Goal: Task Accomplishment & Management: Use online tool/utility

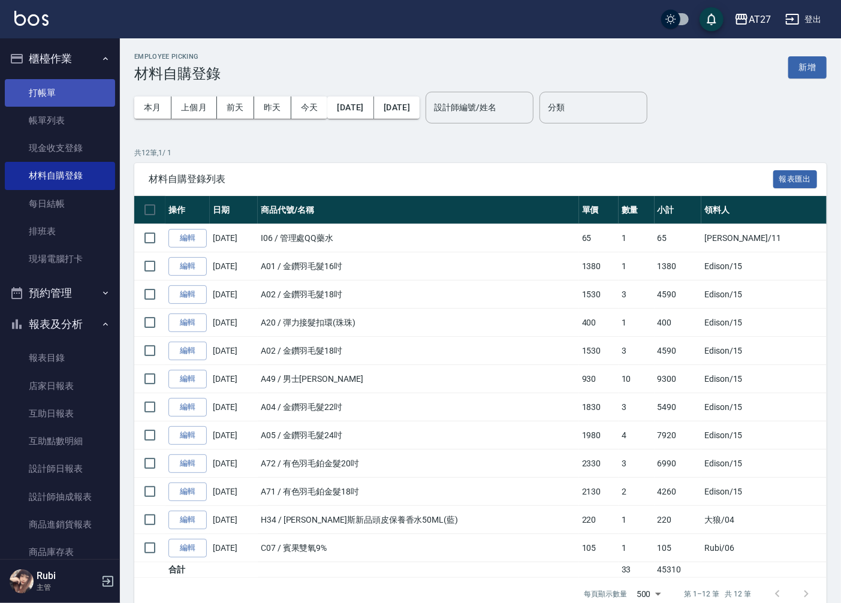
click at [57, 86] on link "打帳單" at bounding box center [60, 93] width 110 height 28
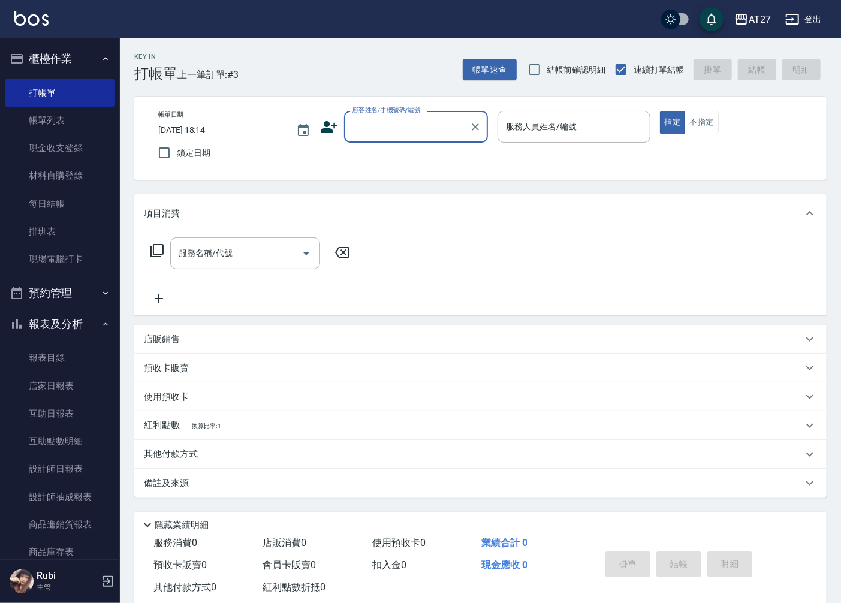
click at [397, 125] on input "顧客姓名/手機號碼/編號" at bounding box center [406, 126] width 115 height 21
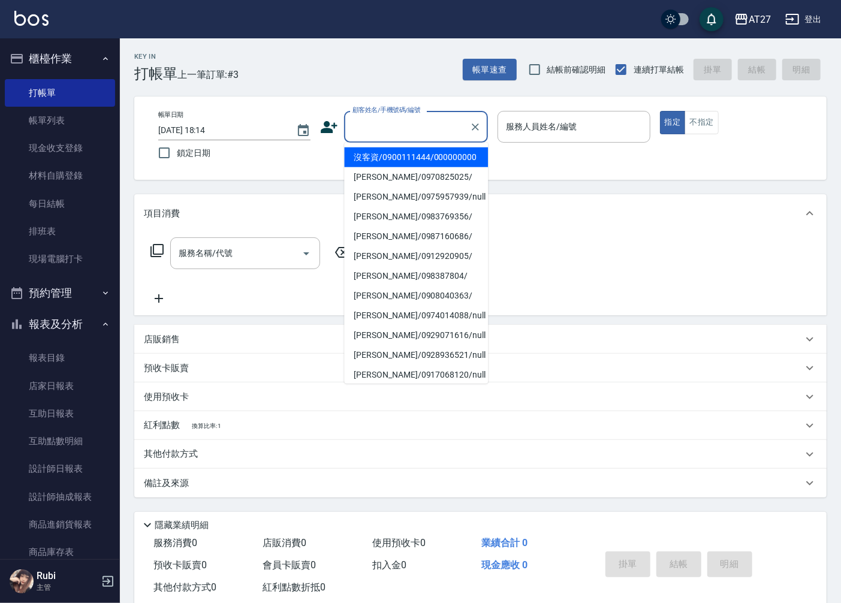
click at [390, 159] on li "沒客資/0900111444/000000000" at bounding box center [416, 157] width 144 height 20
type input "沒客資/0900111444/000000000"
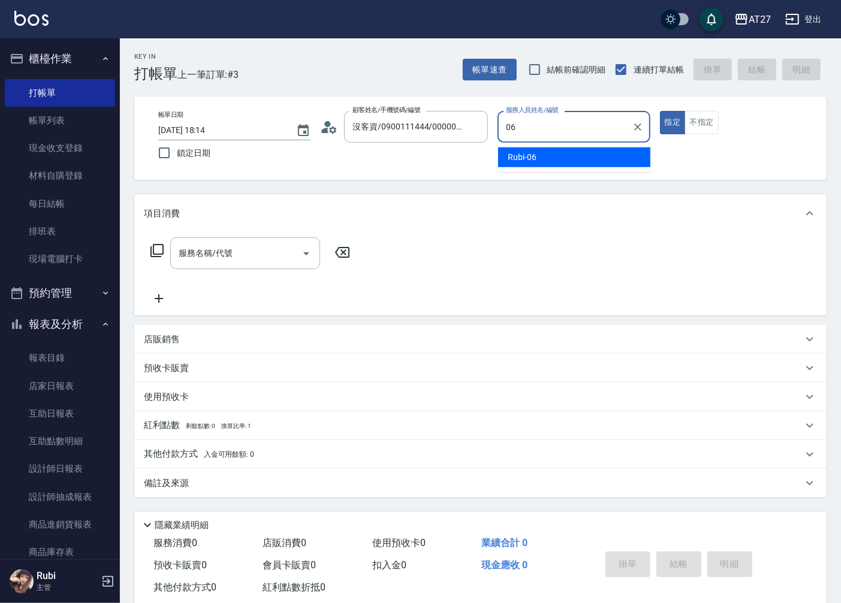
type input "Rubi-06"
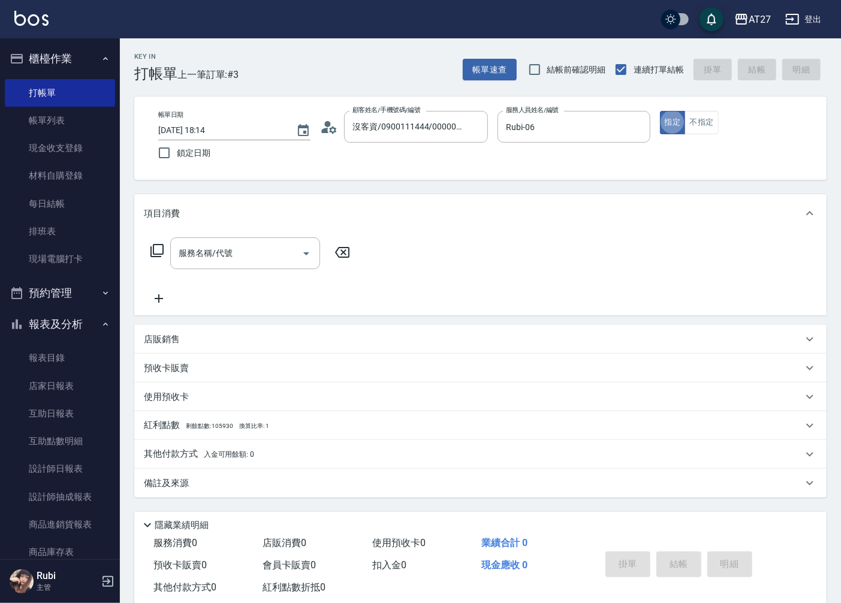
type button "true"
type input "301"
type input "150"
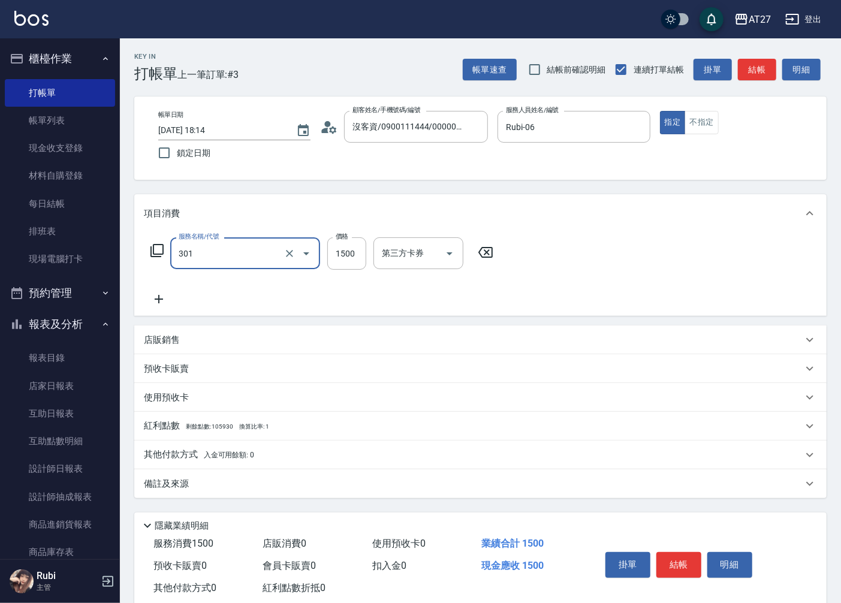
type input "燙髮(301)"
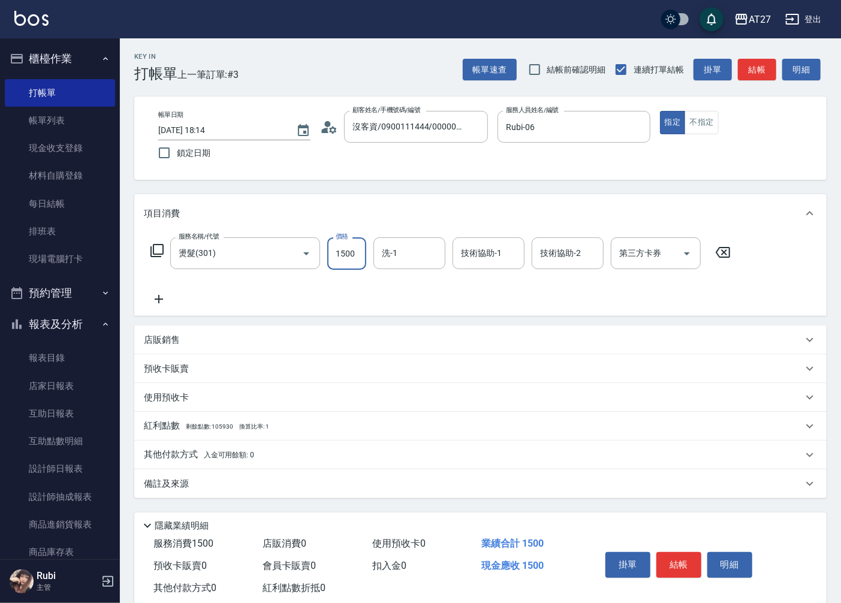
type input "0"
type input "140"
type input "10"
type input "1400"
type input "140"
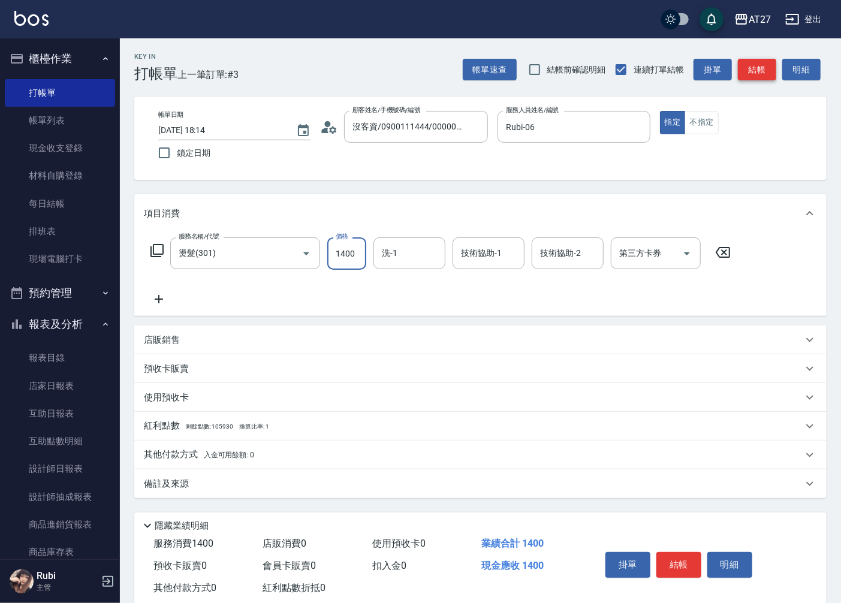
type input "1400"
click at [755, 69] on button "結帳" at bounding box center [757, 70] width 38 height 22
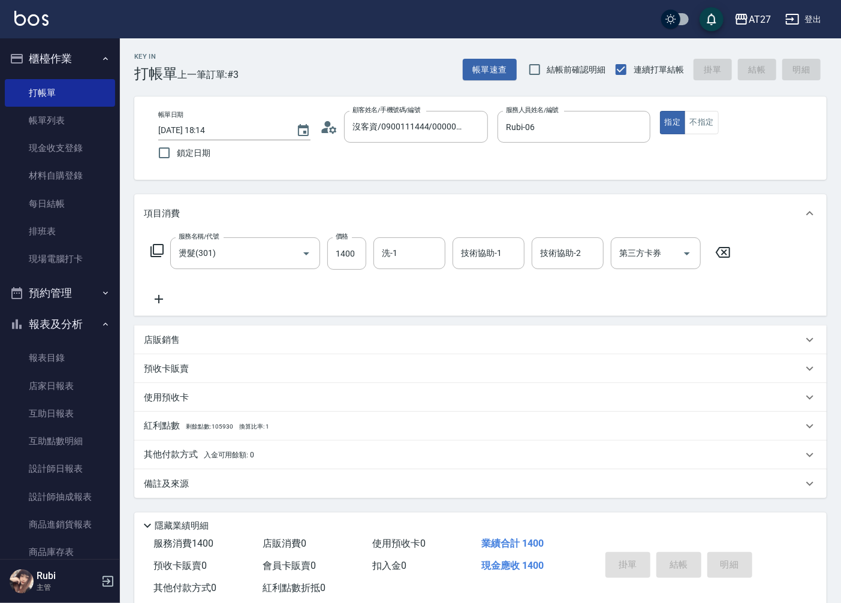
type input "0"
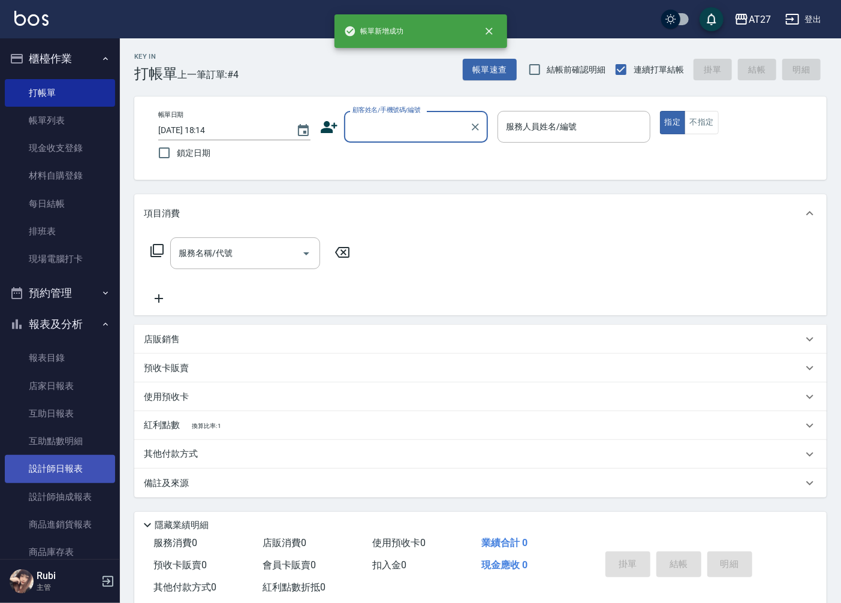
click at [58, 470] on link "設計師日報表" at bounding box center [60, 469] width 110 height 28
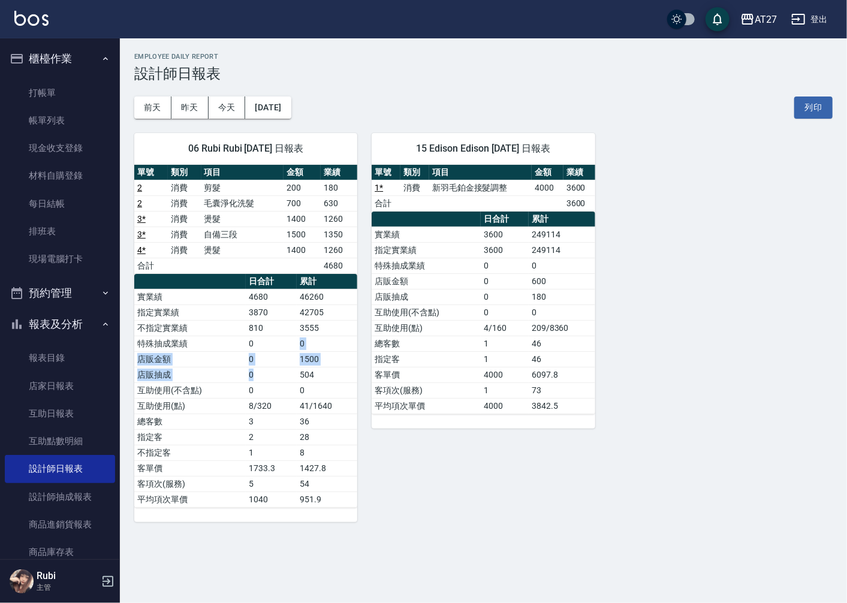
drag, startPoint x: 276, startPoint y: 368, endPoint x: 258, endPoint y: 336, distance: 37.5
click at [258, 336] on tbody "實業績 4680 46260 指定實業績 3870 42705 不指定實業績 810 3555 特殊抽成業績 0 0 店販金額 0 1500 店販抽成 0 5…" at bounding box center [245, 398] width 223 height 218
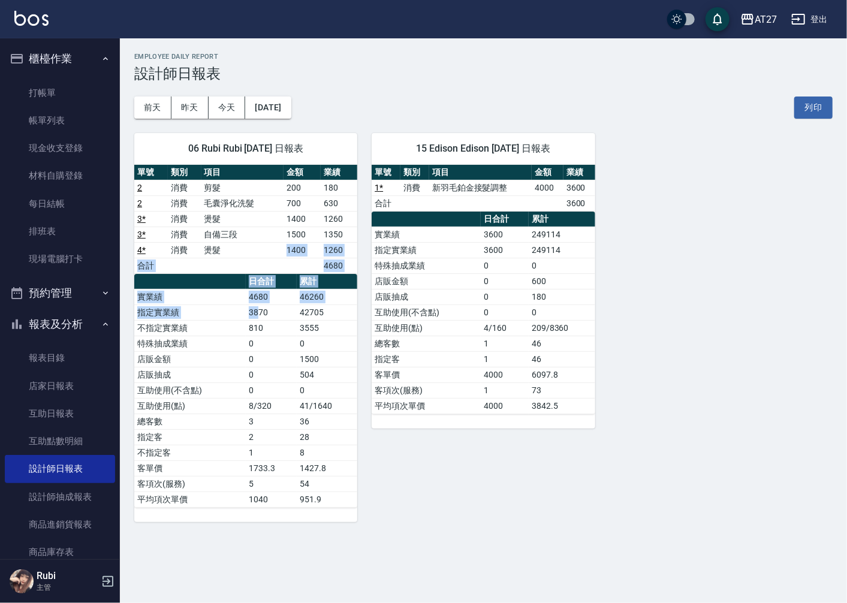
drag, startPoint x: 258, startPoint y: 336, endPoint x: 260, endPoint y: 314, distance: 21.7
click at [260, 314] on div "單號 類別 項目 金額 業績 2 消費 剪髮 200 180 2 消費 毛囊淨化洗髮 700 630 3 * 消費 燙髮 1400 1260 3 * 消費 自…" at bounding box center [245, 336] width 223 height 343
drag, startPoint x: 260, startPoint y: 314, endPoint x: 272, endPoint y: 364, distance: 51.7
click at [272, 364] on td "0" at bounding box center [271, 359] width 51 height 16
click at [141, 250] on link "4 *" at bounding box center [141, 250] width 8 height 10
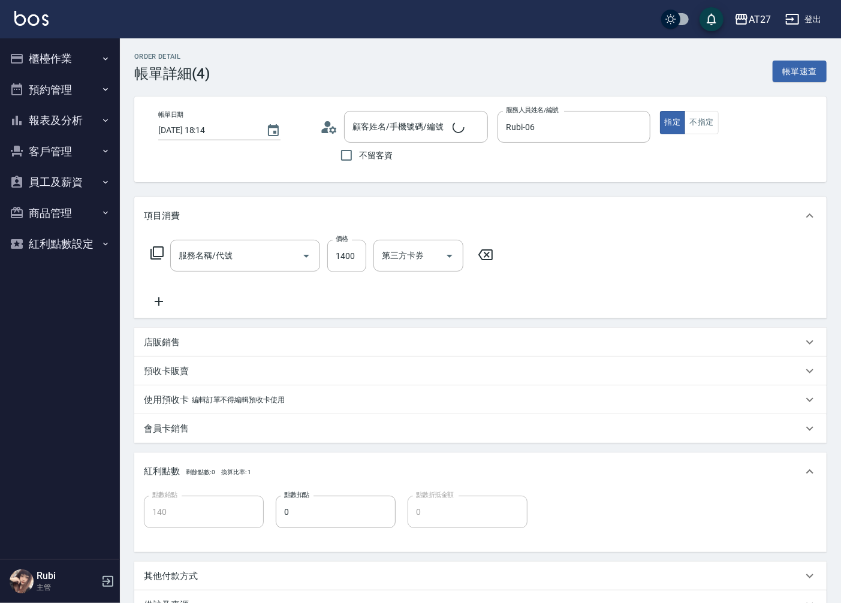
type input "[DATE] 18:14"
type input "Rubi-06"
type input "140"
type input "沒客資/0900111444/000000000"
type input "燙髮(301)"
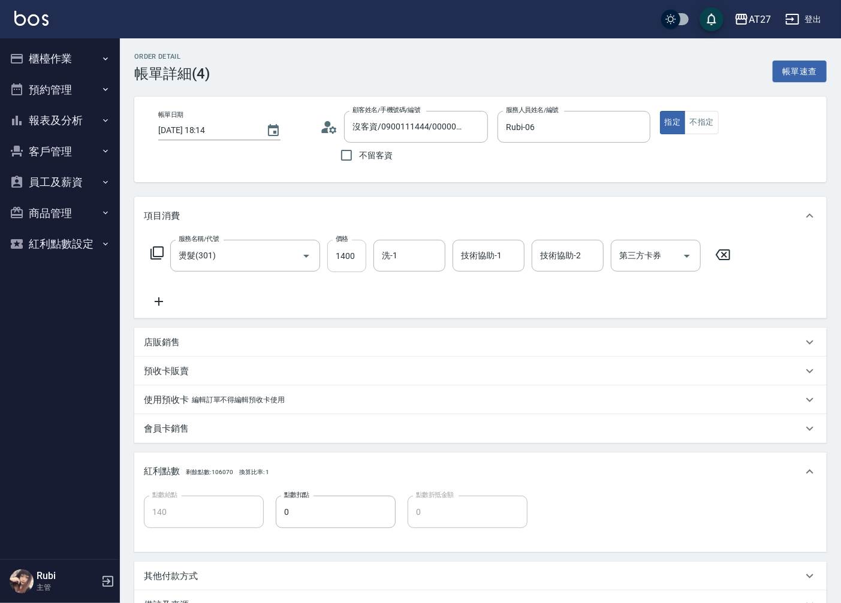
click at [346, 265] on input "1400" at bounding box center [346, 256] width 39 height 32
type input "1"
type input "0"
type input "150"
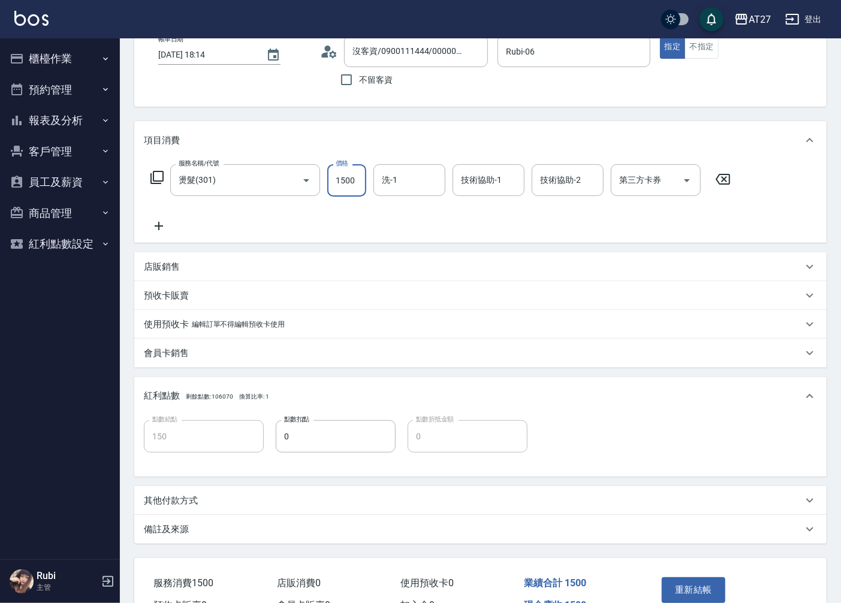
scroll to position [144, 0]
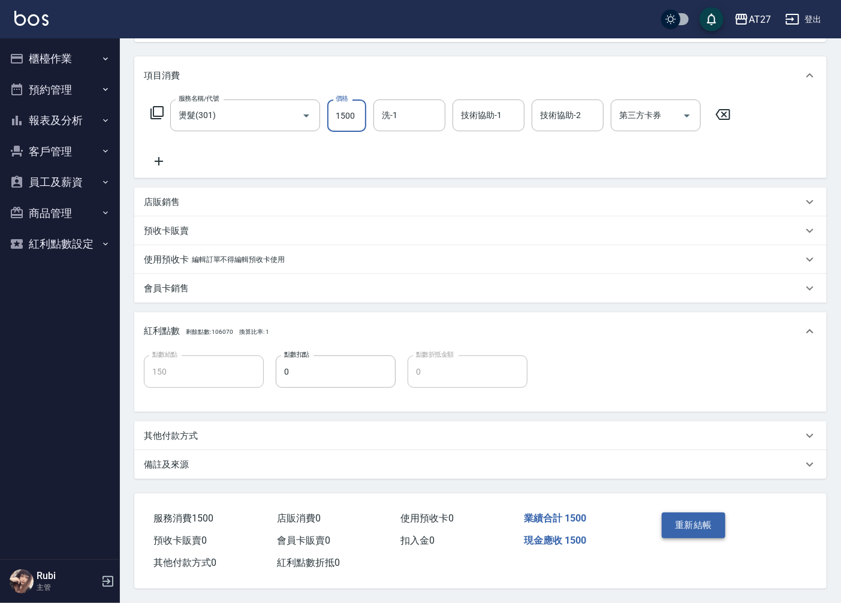
type input "1500"
click at [685, 513] on button "重新結帳" at bounding box center [693, 524] width 64 height 25
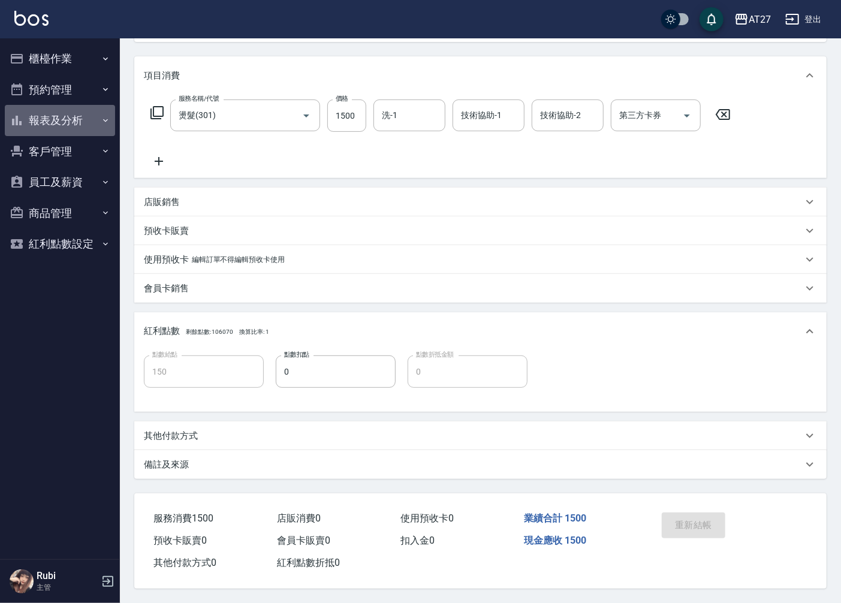
click at [68, 127] on button "報表及分析" at bounding box center [60, 120] width 110 height 31
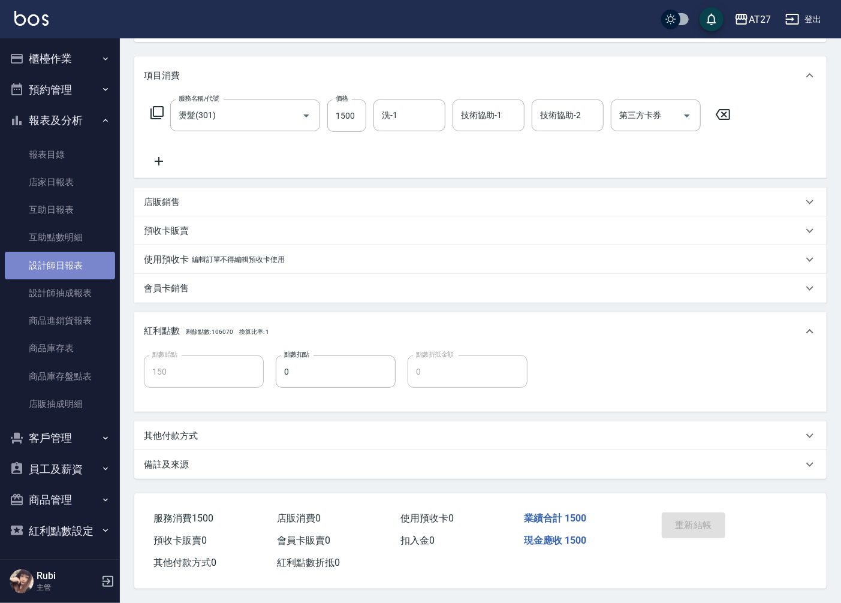
click at [71, 266] on link "設計師日報表" at bounding box center [60, 266] width 110 height 28
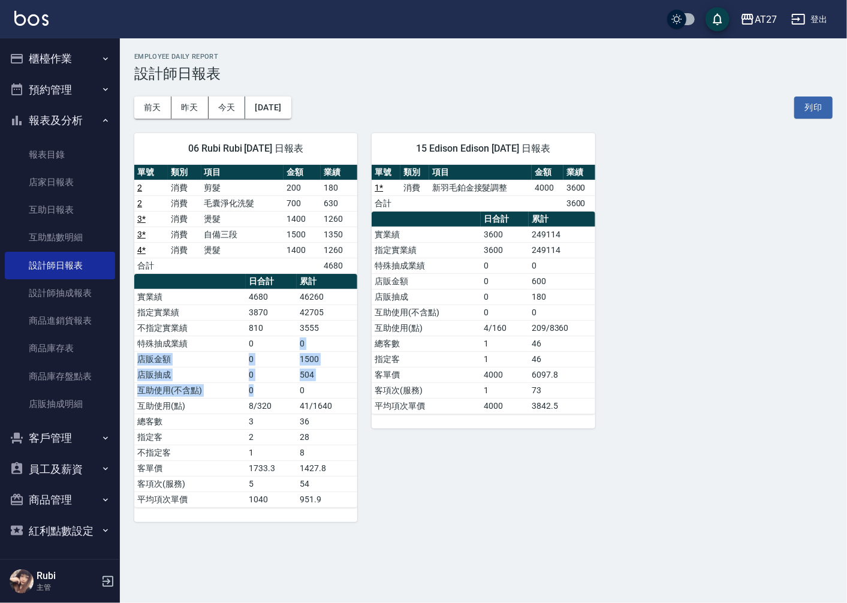
drag, startPoint x: 273, startPoint y: 378, endPoint x: 260, endPoint y: 342, distance: 38.7
click at [260, 342] on tbody "實業績 4680 46260 指定實業績 3870 42705 不指定實業績 810 3555 特殊抽成業績 0 0 店販金額 0 1500 店販抽成 0 5…" at bounding box center [245, 398] width 223 height 218
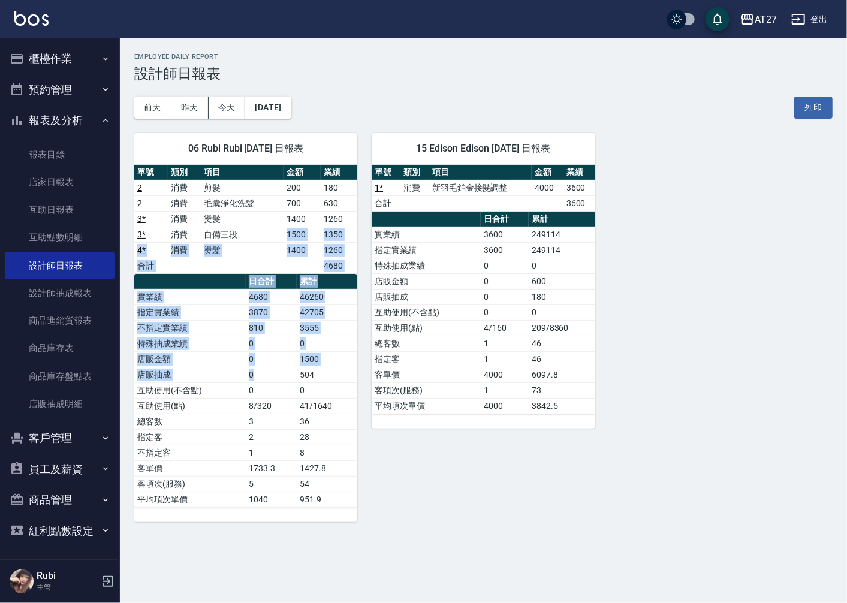
drag, startPoint x: 260, startPoint y: 342, endPoint x: 272, endPoint y: 374, distance: 34.5
click at [272, 374] on div "單號 類別 項目 金額 業績 2 消費 剪髮 200 180 2 消費 毛囊淨化洗髮 700 630 3 * 消費 燙髮 1400 1260 3 * 消費 自…" at bounding box center [245, 336] width 223 height 343
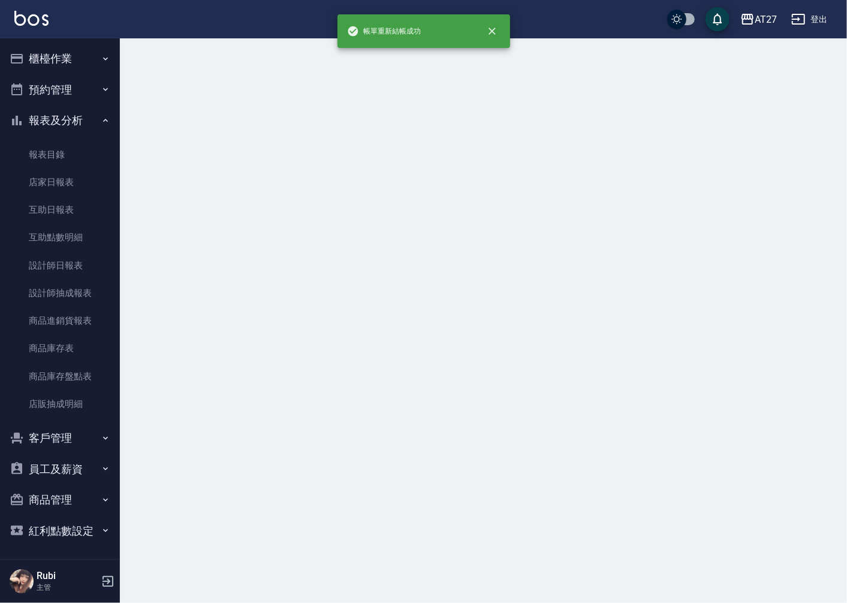
drag, startPoint x: 272, startPoint y: 374, endPoint x: 292, endPoint y: 422, distance: 52.4
click at [292, 422] on div at bounding box center [423, 301] width 847 height 603
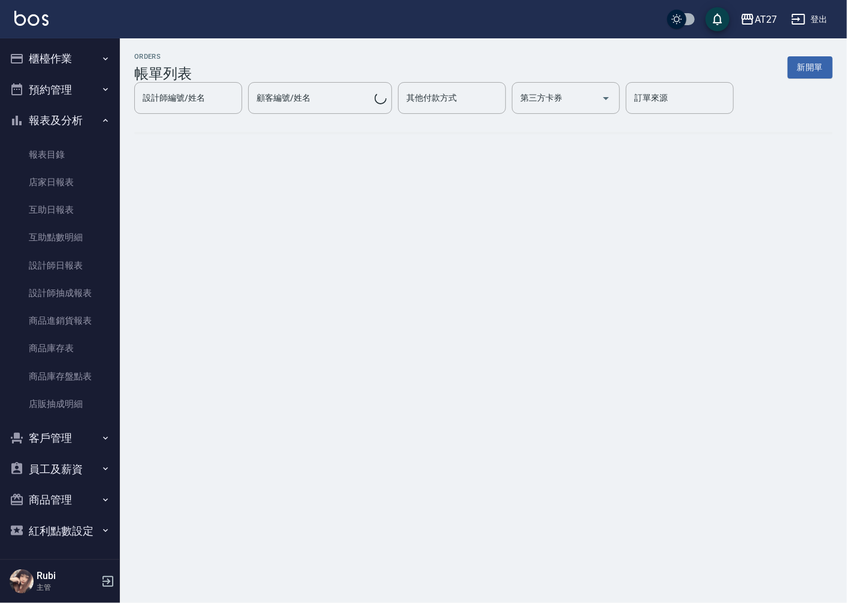
drag, startPoint x: 292, startPoint y: 422, endPoint x: 265, endPoint y: 363, distance: 65.2
click at [265, 380] on div "ORDERS 帳單列表 新開單 設計師編號/姓名 設計師編號/姓名 顧客編號/姓名 顧客編號/姓名 其他付款方式 其他付款方式 第三方卡券 第三方卡券 訂單來…" at bounding box center [423, 301] width 847 height 603
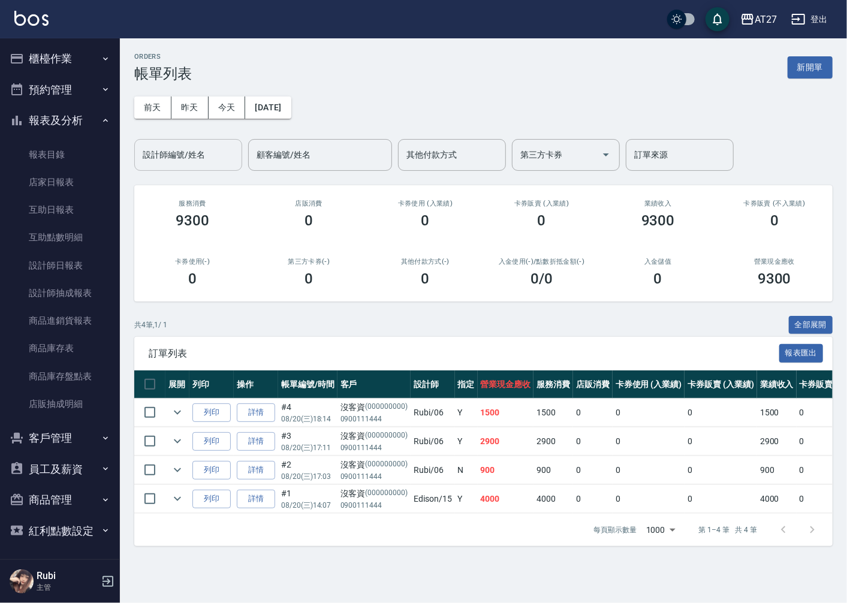
click at [188, 150] on input "設計師編號/姓名" at bounding box center [188, 154] width 97 height 21
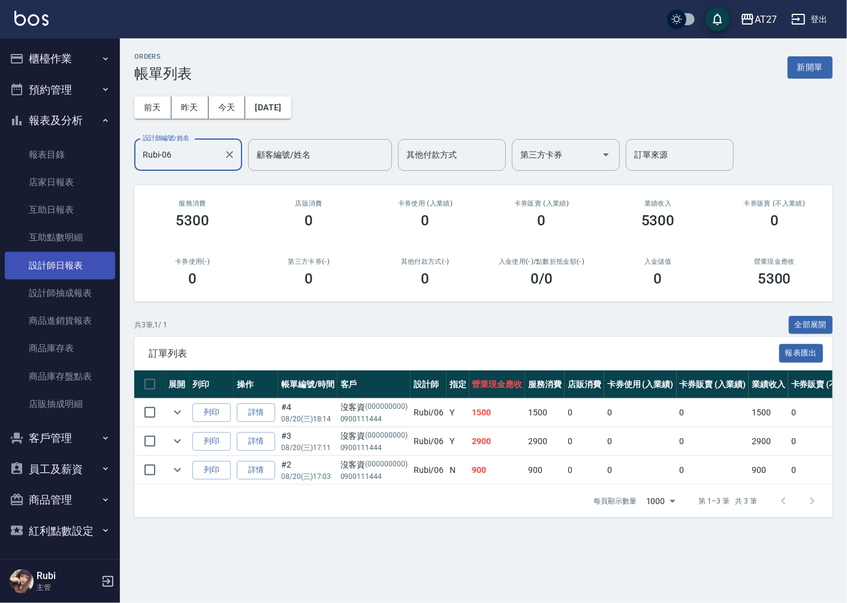
type input "Rubi-06"
click at [71, 255] on link "設計師日報表" at bounding box center [60, 266] width 110 height 28
